Goal: Transaction & Acquisition: Obtain resource

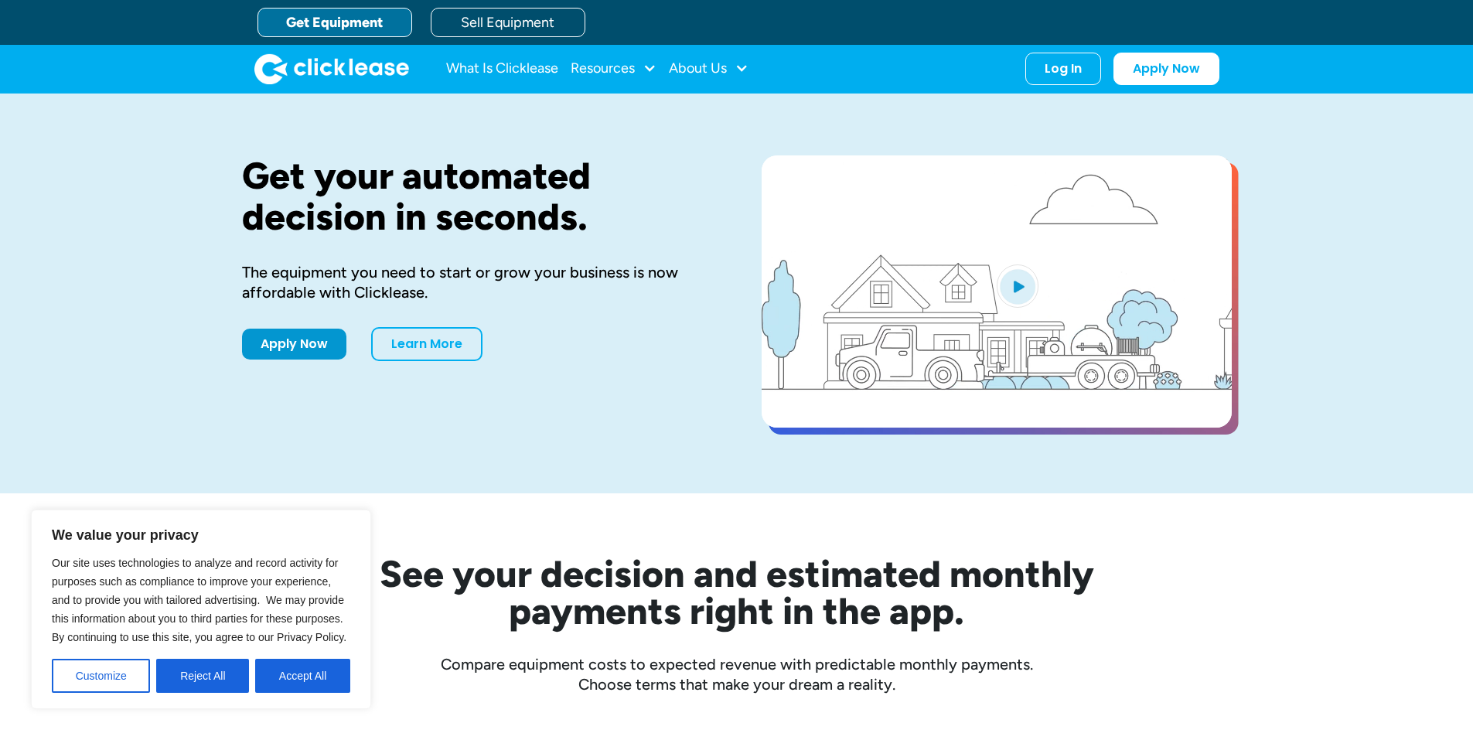
click at [283, 363] on div "Get your automated decision in seconds. The equipment you need to start or grow…" at bounding box center [477, 293] width 470 height 276
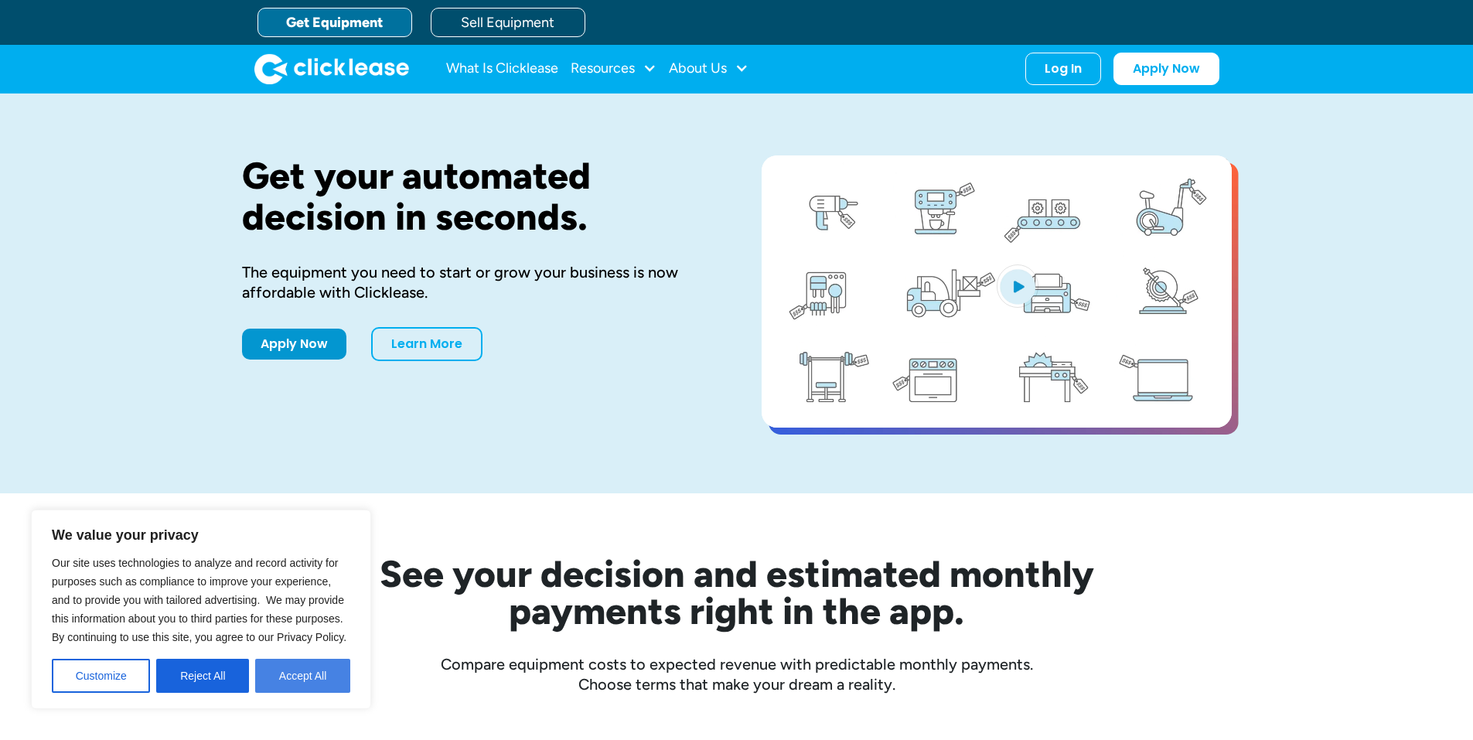
click at [291, 664] on button "Accept All" at bounding box center [302, 676] width 95 height 34
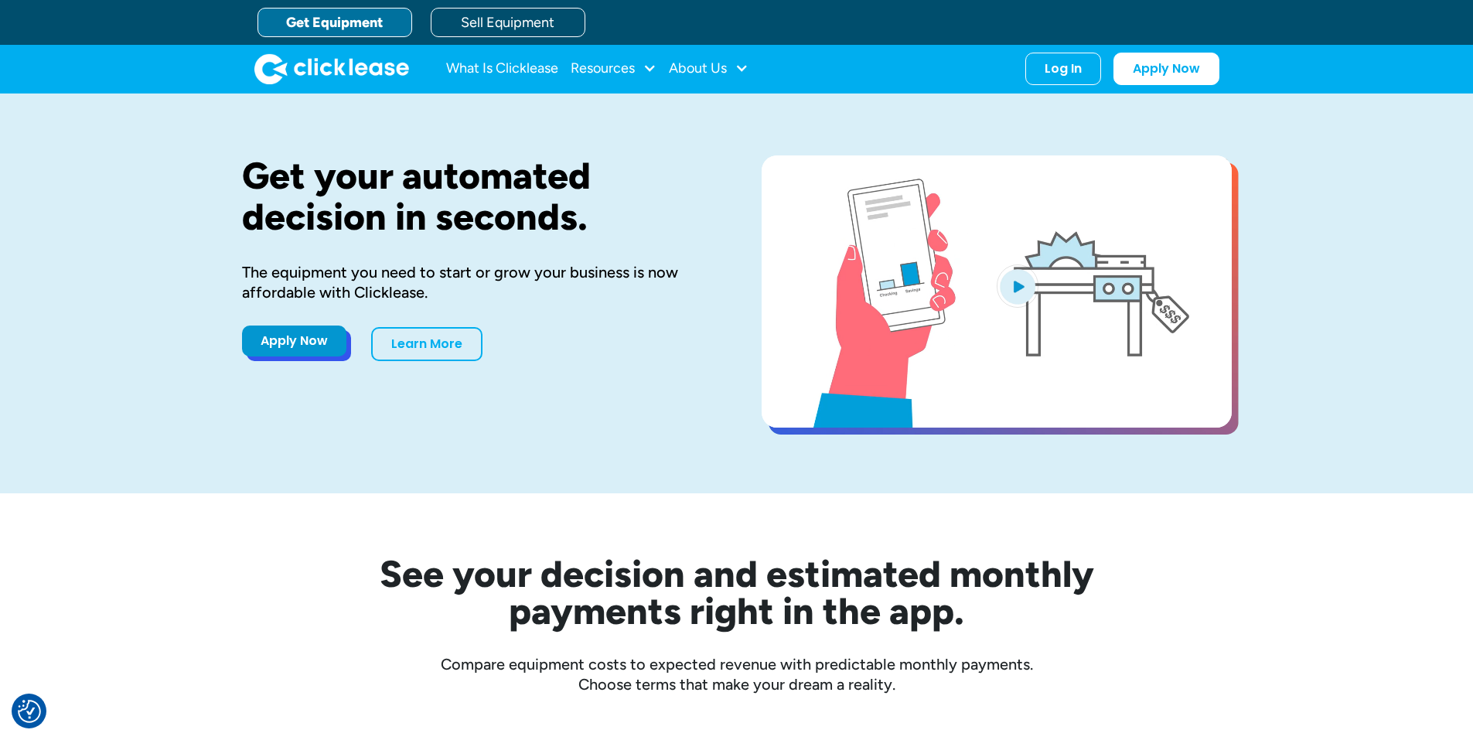
click at [295, 342] on link "Apply Now" at bounding box center [294, 340] width 104 height 31
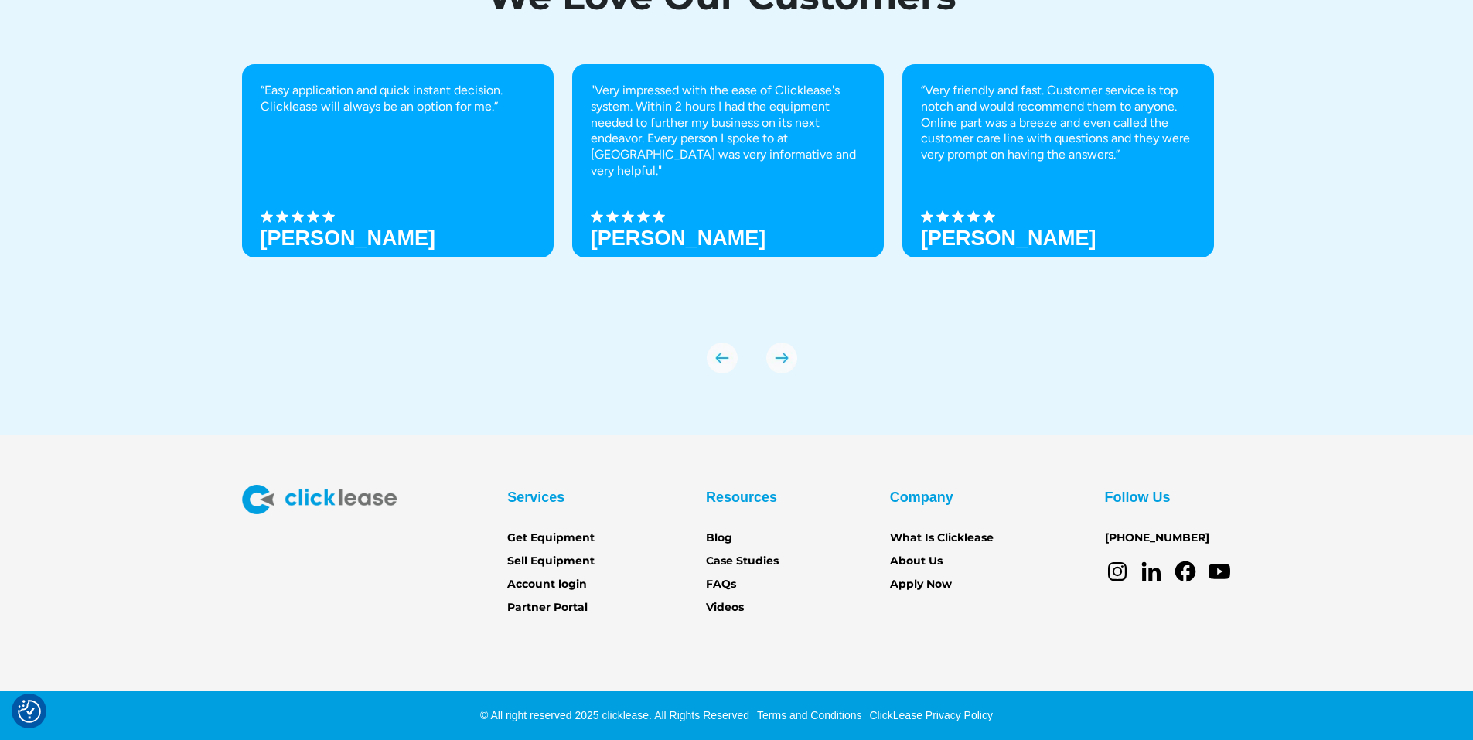
scroll to position [5366, 0]
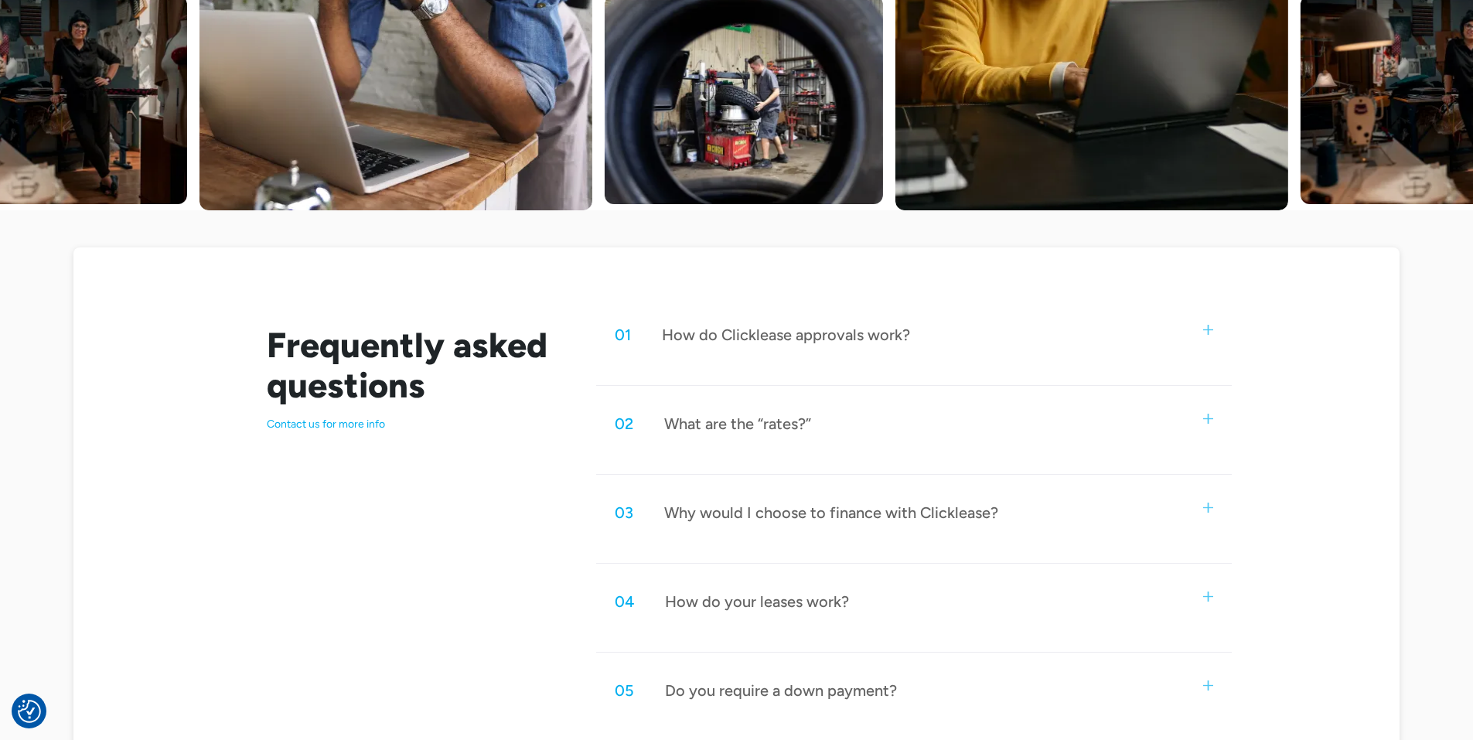
scroll to position [618, 0]
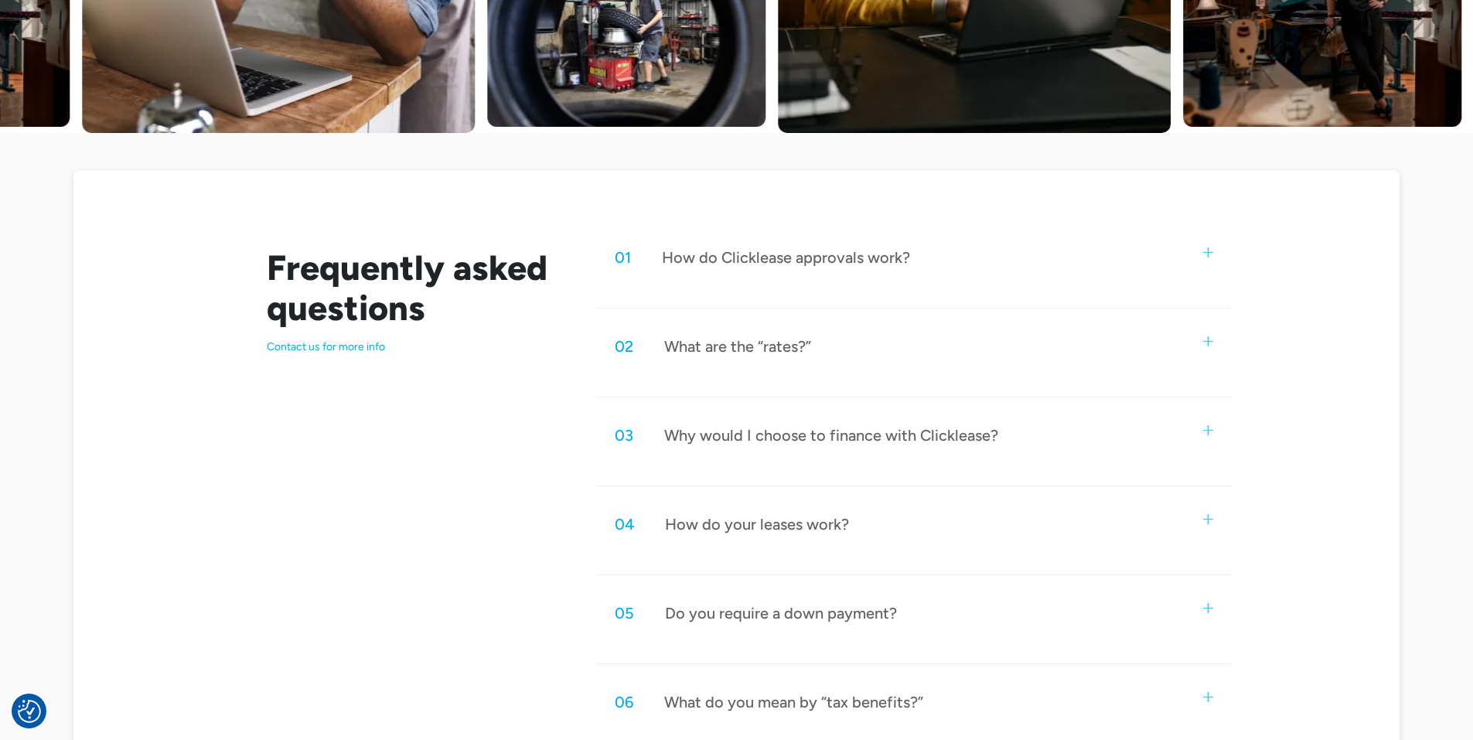
click at [743, 356] on div "02 What are the “rates?”" at bounding box center [913, 346] width 635 height 51
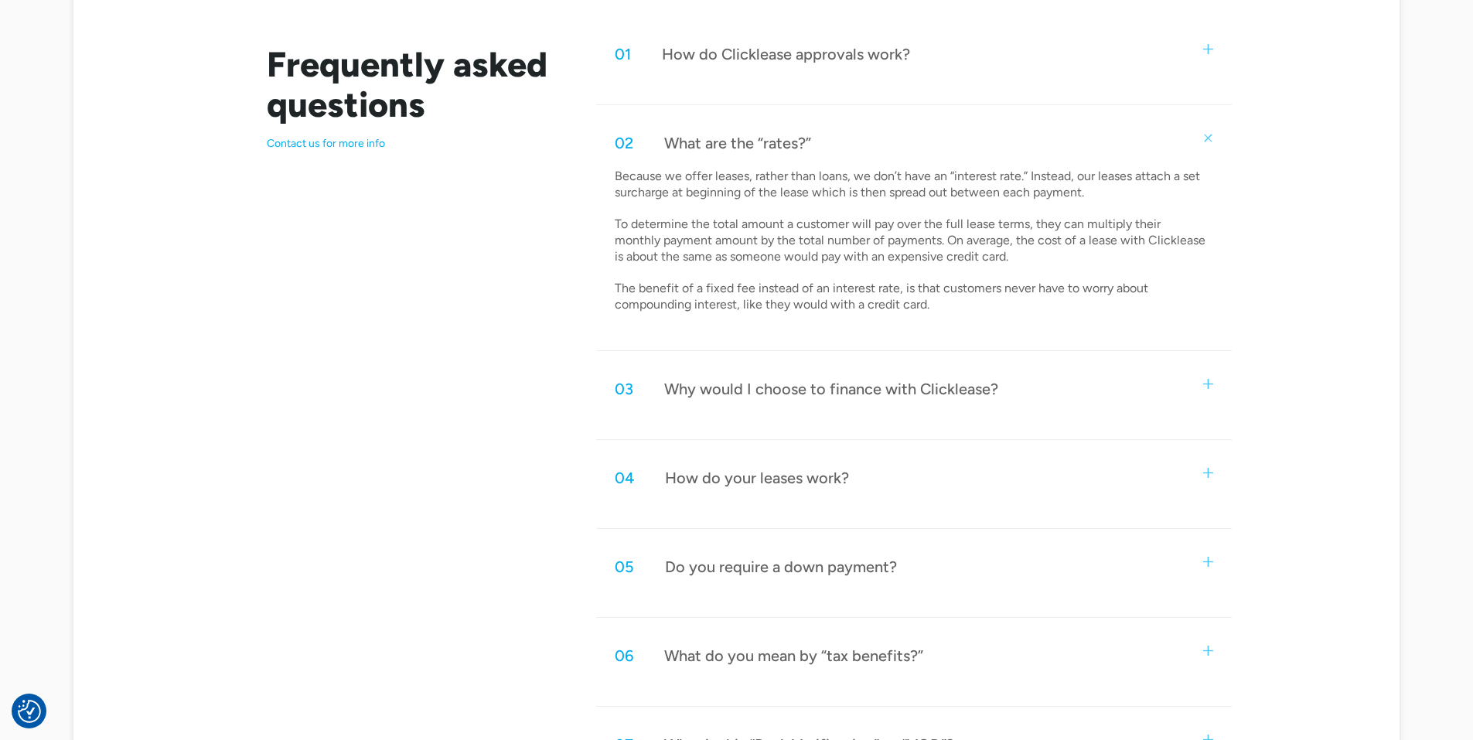
scroll to position [850, 0]
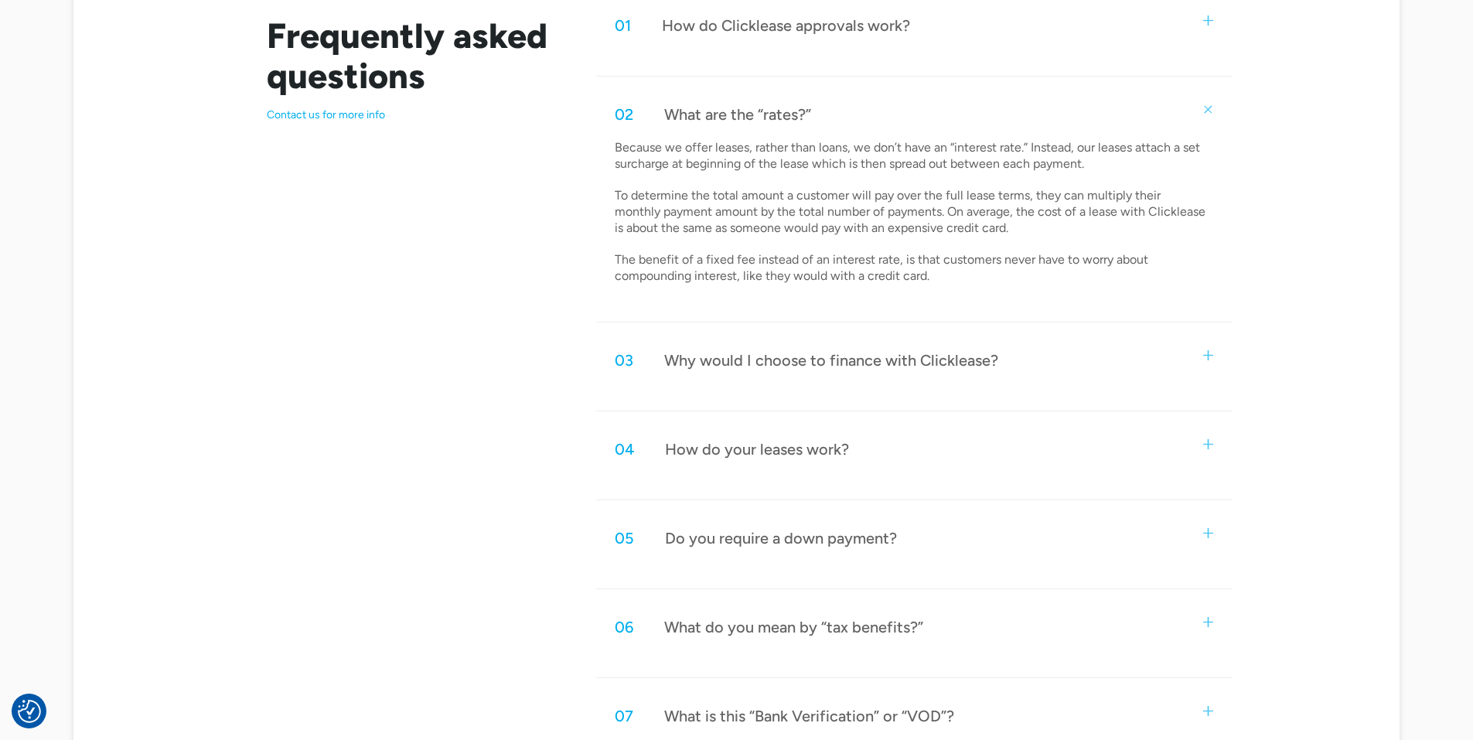
click at [808, 363] on div "Why would I choose to finance with Clicklease?" at bounding box center [831, 360] width 334 height 20
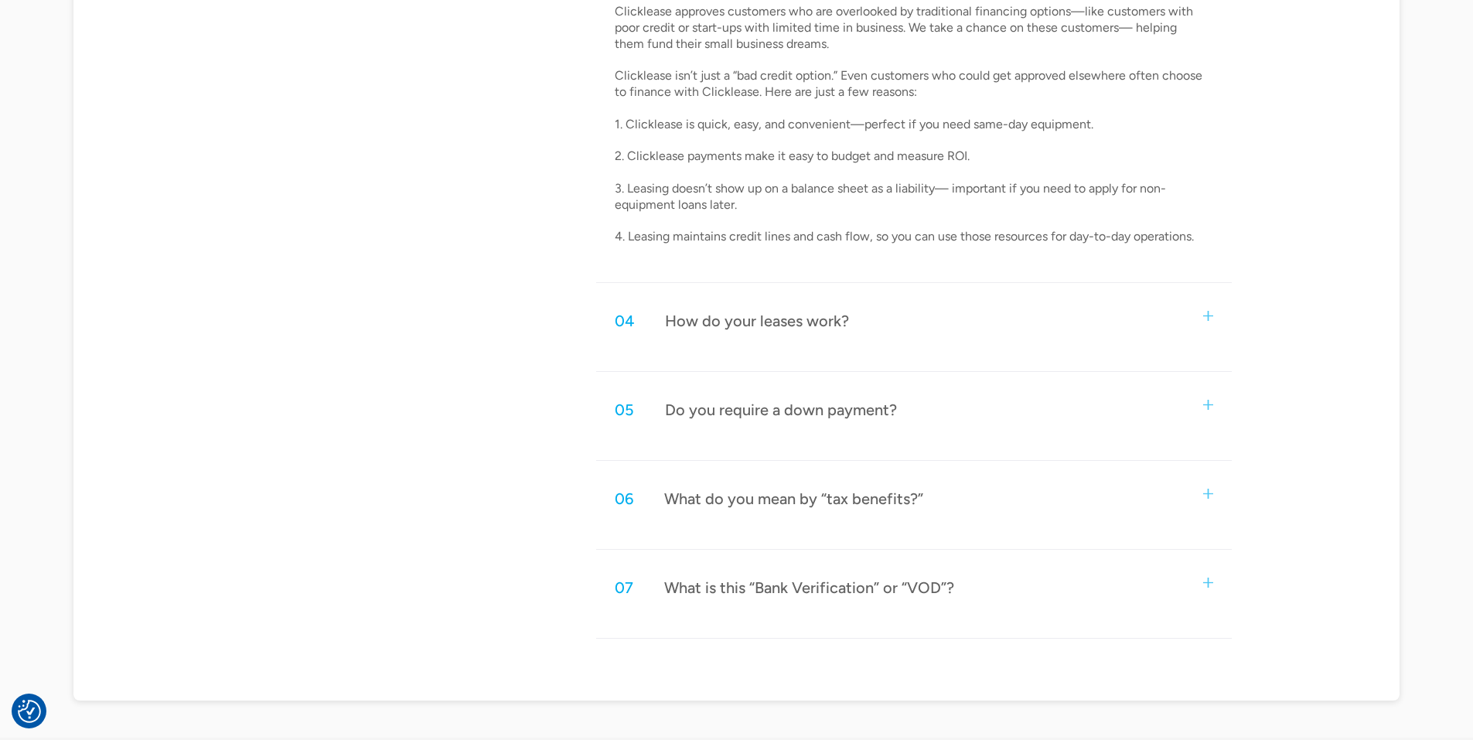
scroll to position [1237, 0]
click at [852, 308] on div "04 How do your leases work?" at bounding box center [913, 316] width 635 height 51
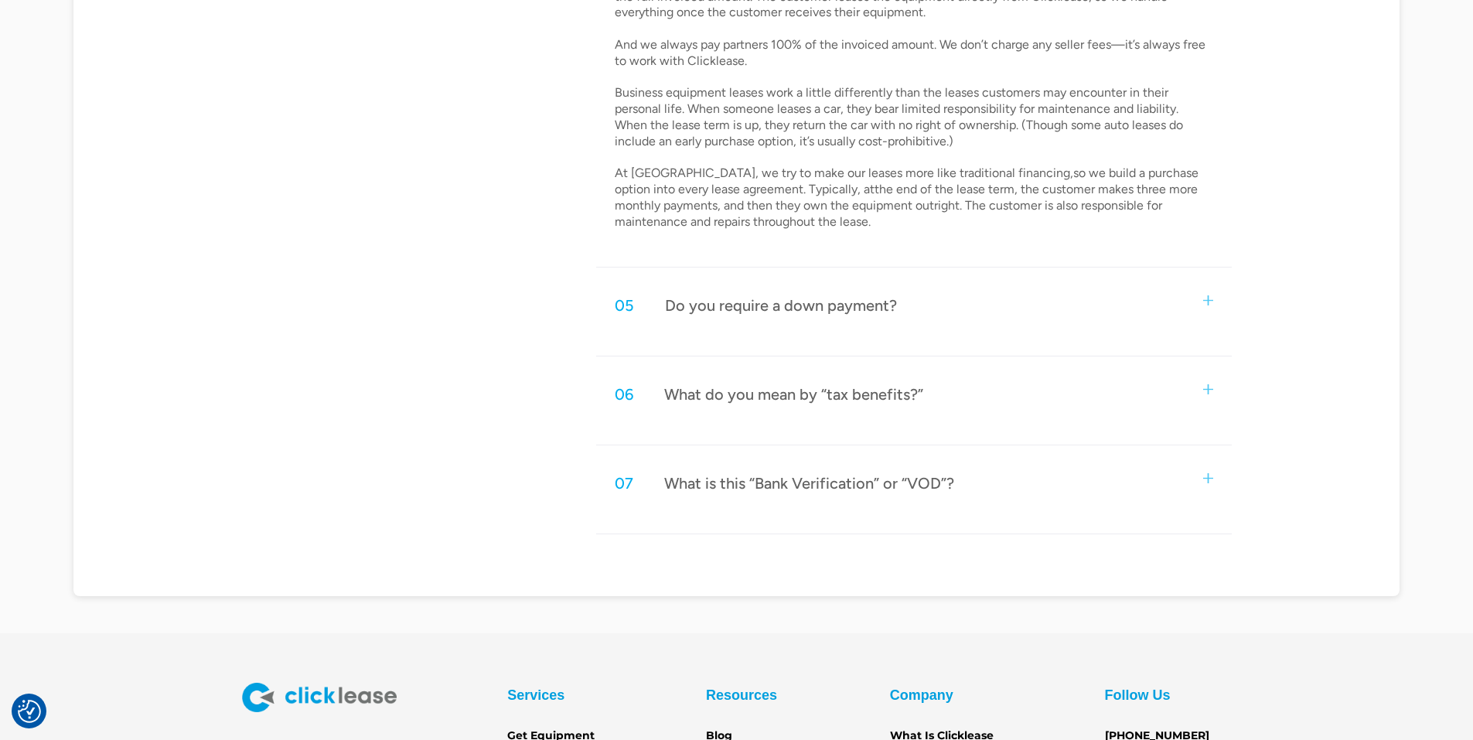
scroll to position [1623, 0]
click at [808, 299] on div "Do you require a down payment?" at bounding box center [781, 304] width 232 height 20
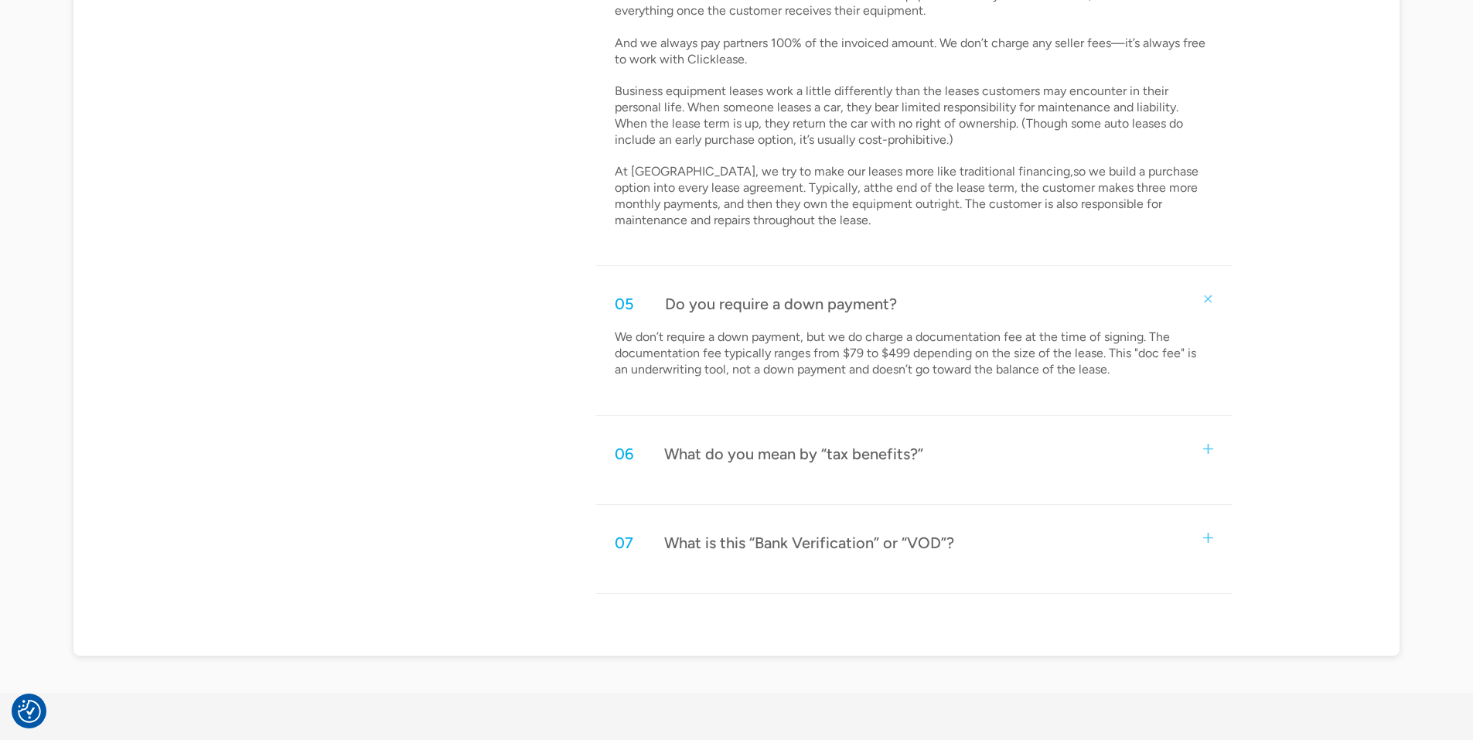
click at [779, 453] on div "What do you mean by “tax benefits?”" at bounding box center [793, 454] width 259 height 20
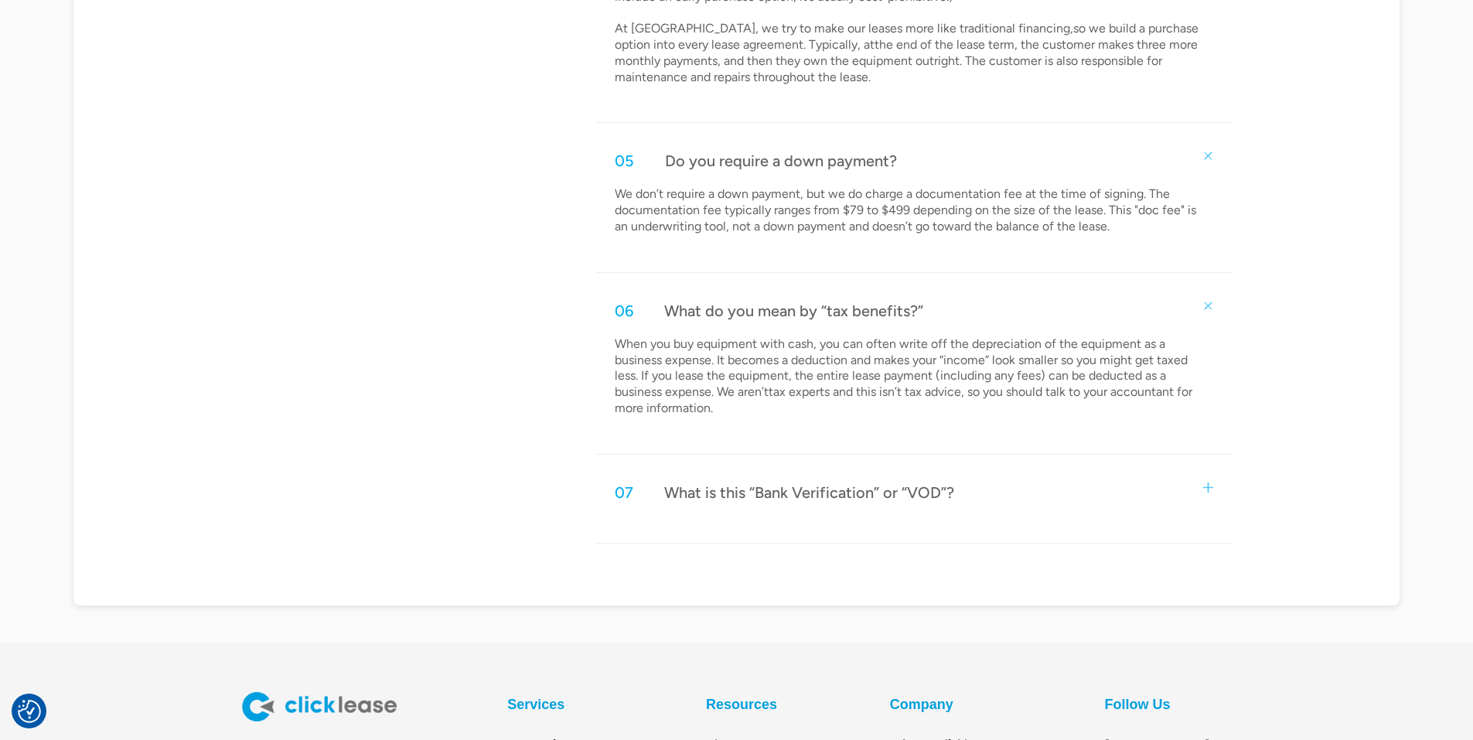
scroll to position [1778, 0]
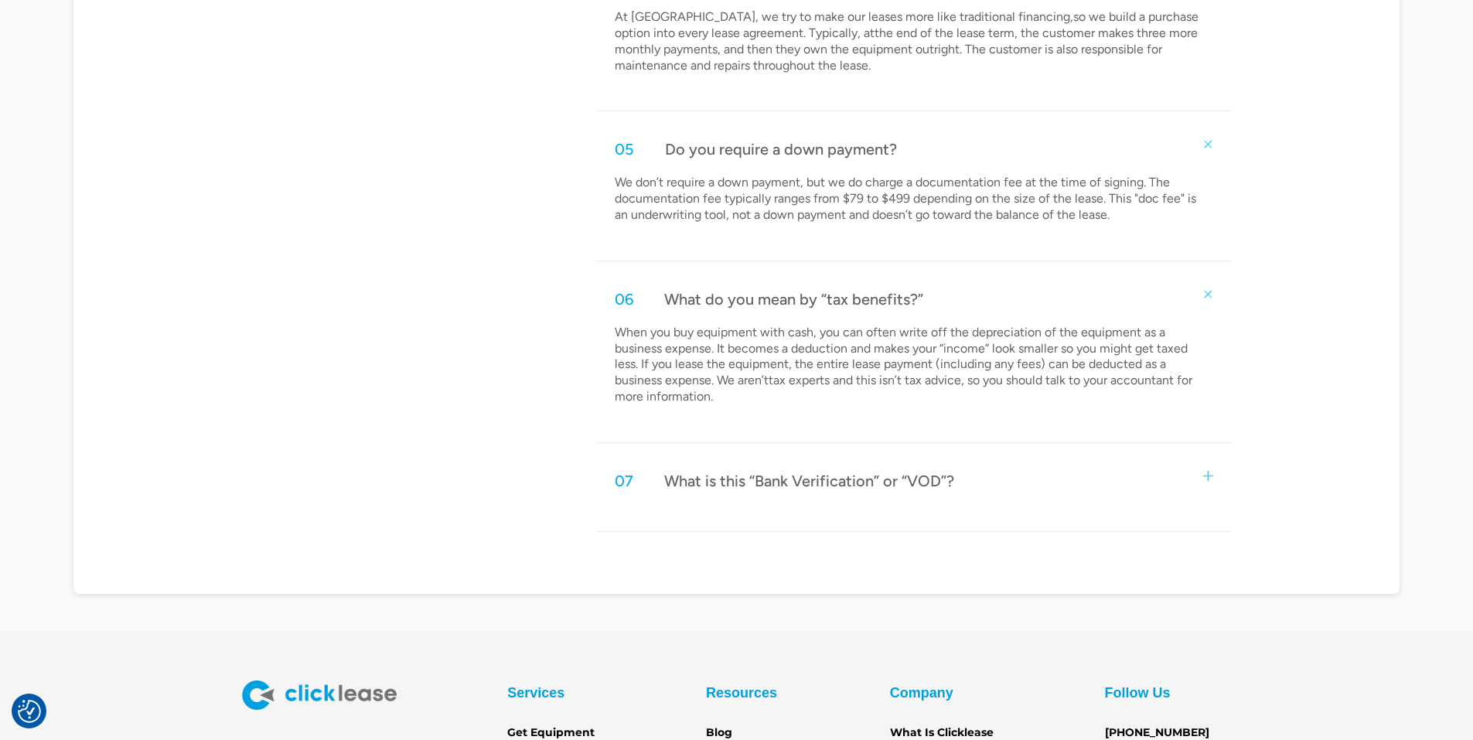
click at [754, 480] on div "What is this “Bank Verification” or “VOD”?" at bounding box center [809, 481] width 290 height 20
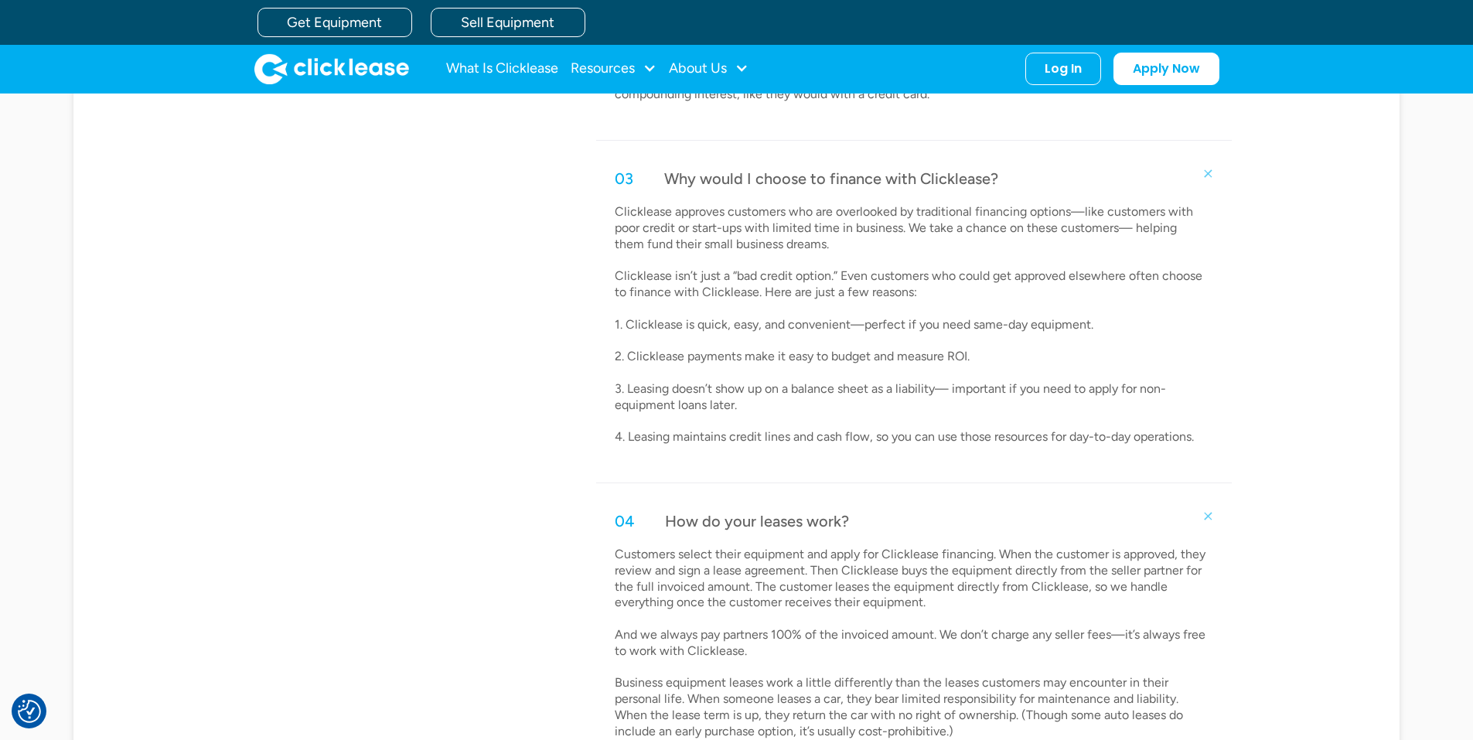
scroll to position [618, 0]
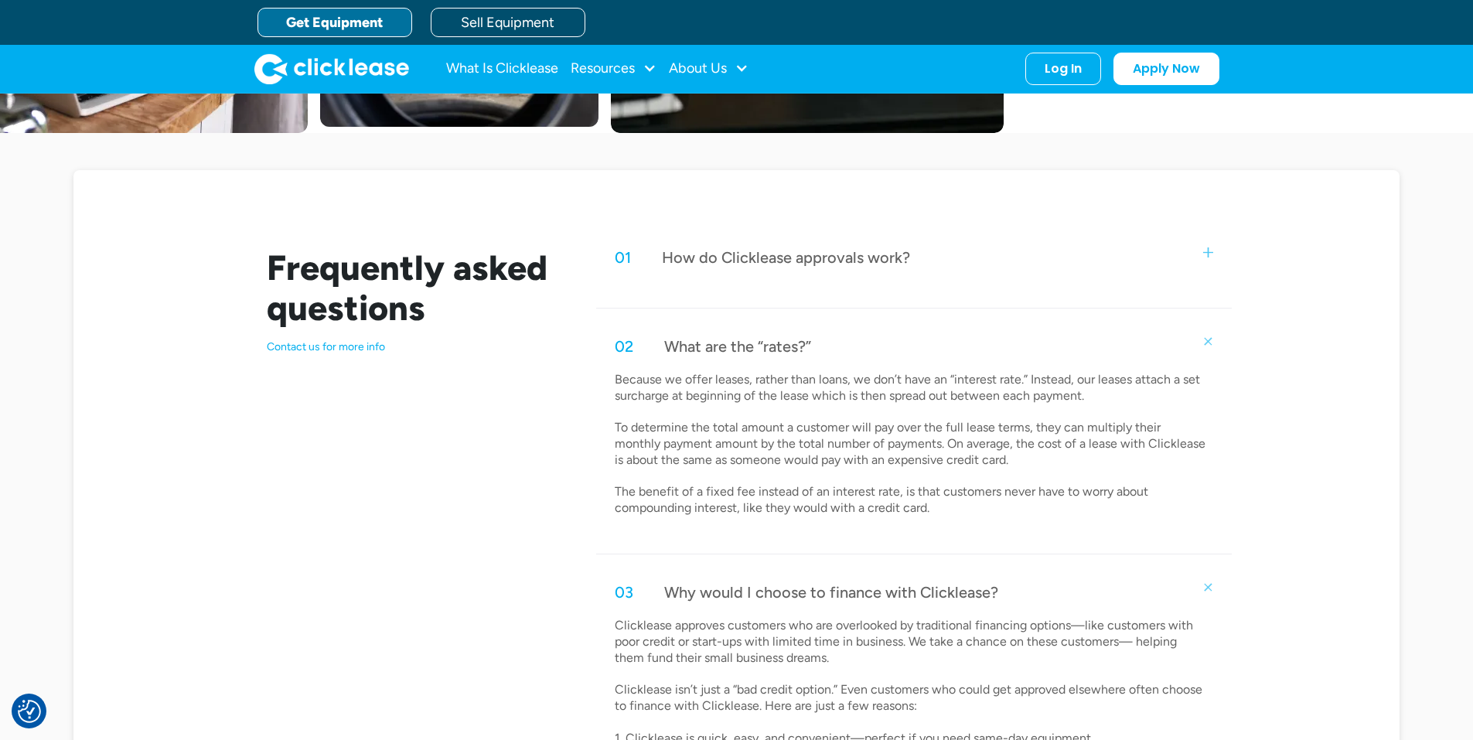
click at [348, 19] on link "Get Equipment" at bounding box center [334, 22] width 155 height 29
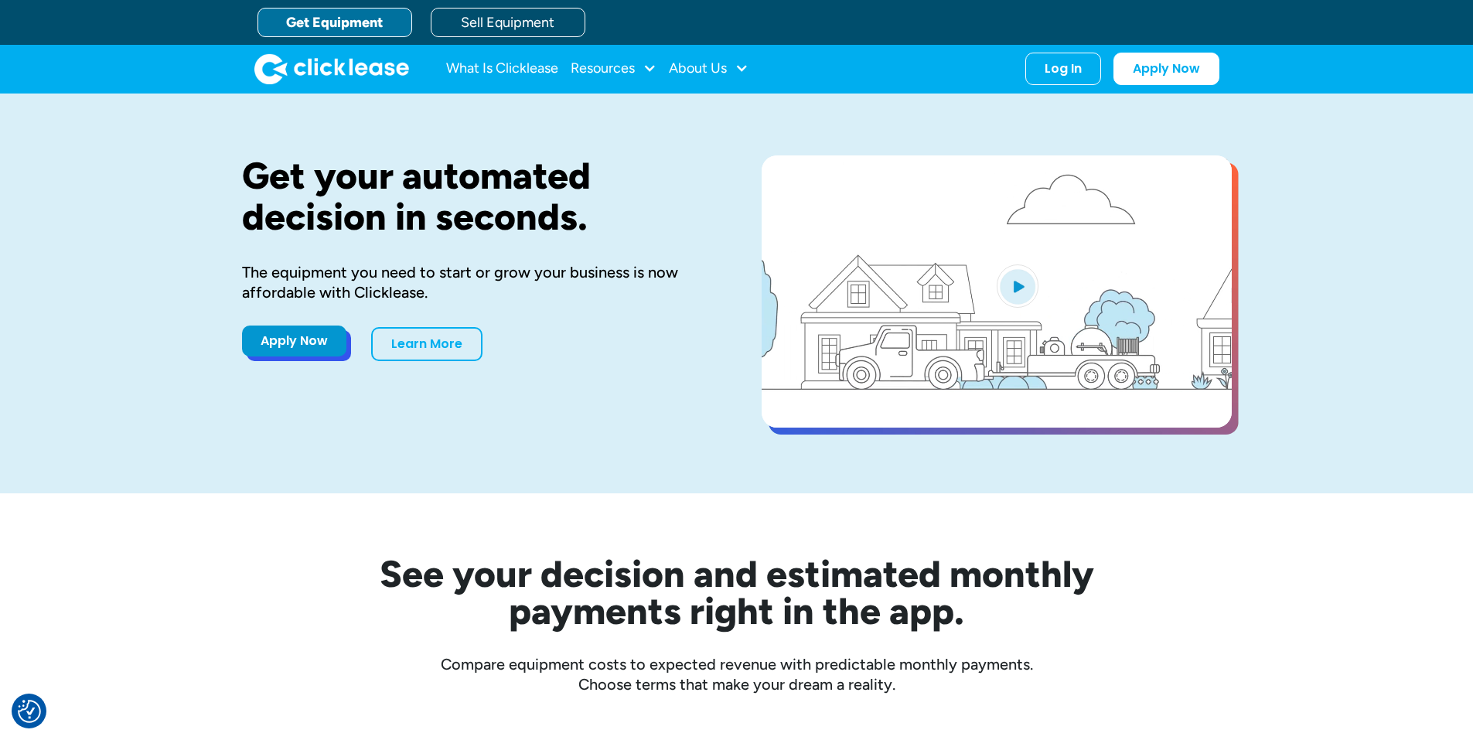
click at [281, 349] on link "Apply Now" at bounding box center [294, 340] width 104 height 31
